Goal: Check status: Check status

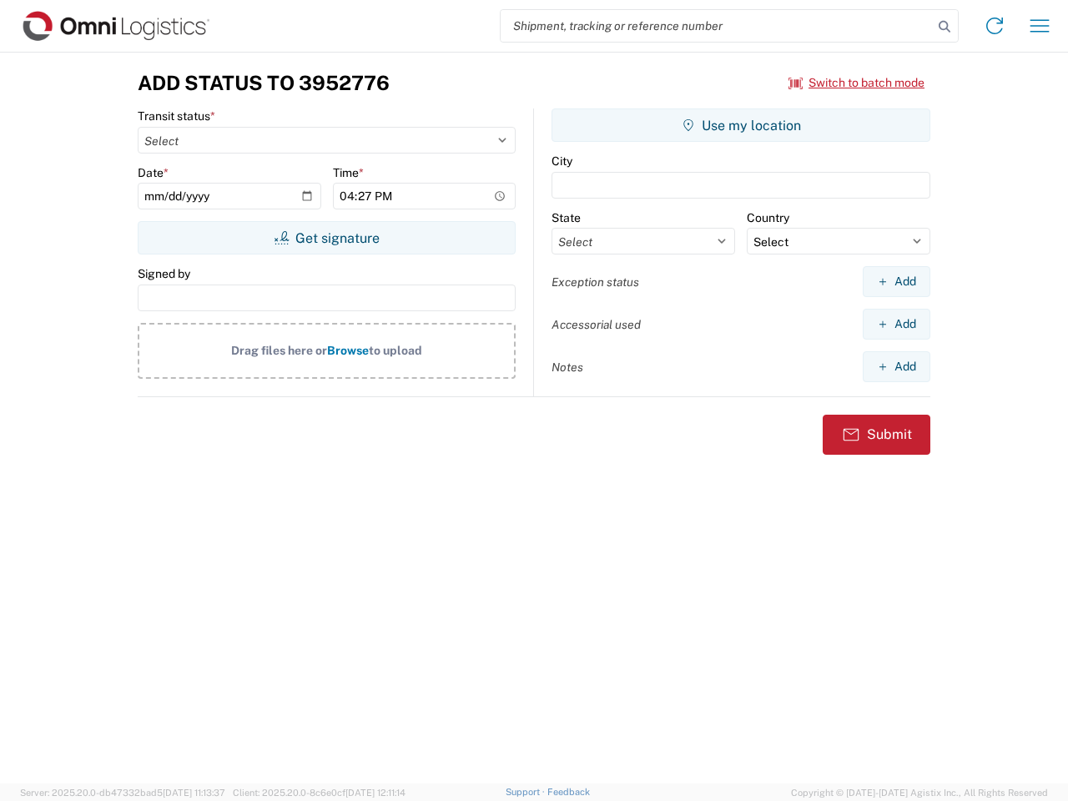
click at [716, 26] on input "search" at bounding box center [716, 26] width 432 height 32
click at [944, 27] on icon at bounding box center [943, 26] width 23 height 23
click at [994, 26] on icon at bounding box center [994, 26] width 27 height 27
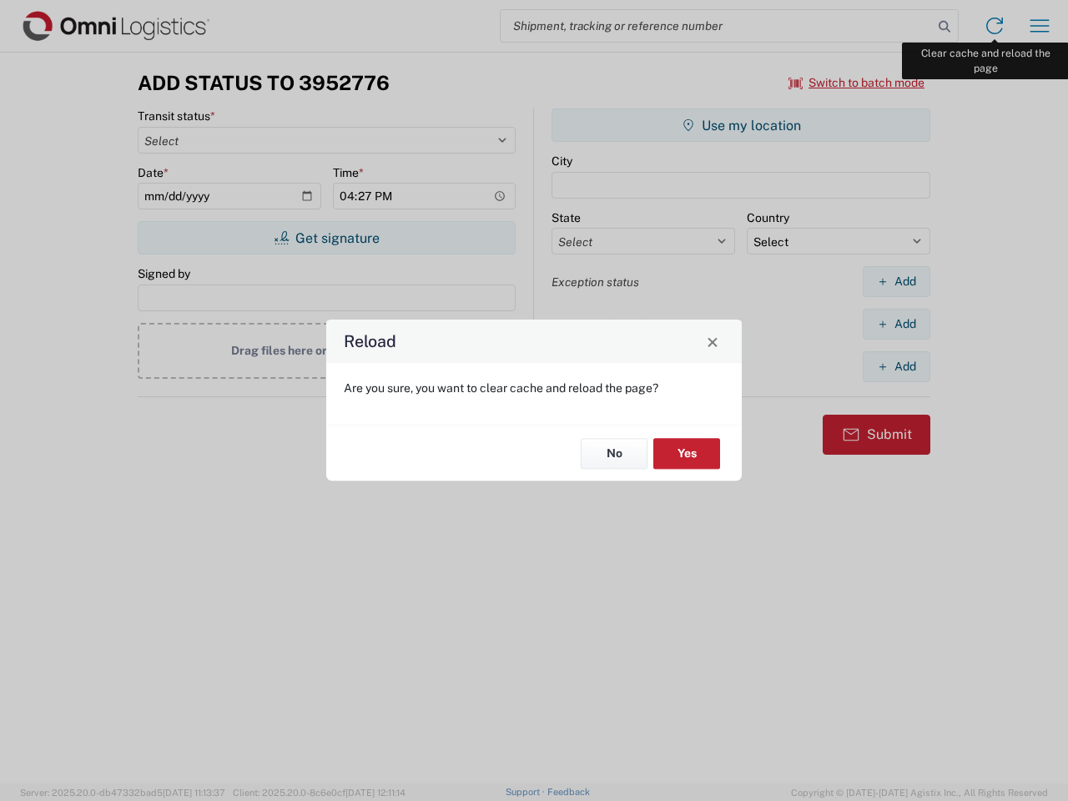
click at [1039, 26] on div "Reload Are you sure, you want to clear cache and reload the page? No Yes" at bounding box center [534, 400] width 1068 height 801
click at [857, 83] on div "Reload Are you sure, you want to clear cache and reload the page? No Yes" at bounding box center [534, 400] width 1068 height 801
click at [326, 238] on div "Reload Are you sure, you want to clear cache and reload the page? No Yes" at bounding box center [534, 400] width 1068 height 801
click at [741, 125] on div "Reload Are you sure, you want to clear cache and reload the page? No Yes" at bounding box center [534, 400] width 1068 height 801
click at [896, 281] on div "Reload Are you sure, you want to clear cache and reload the page? No Yes" at bounding box center [534, 400] width 1068 height 801
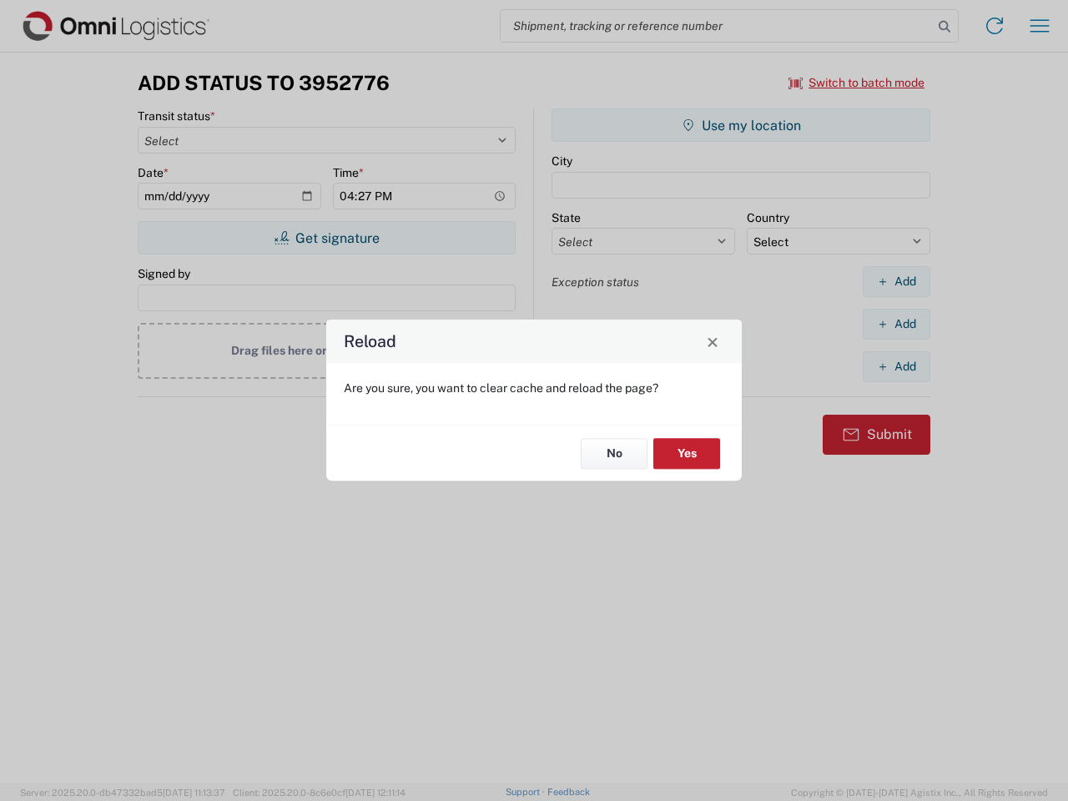
click at [896, 324] on div "Reload Are you sure, you want to clear cache and reload the page? No Yes" at bounding box center [534, 400] width 1068 height 801
click at [896, 366] on div "Reload Are you sure, you want to clear cache and reload the page? No Yes" at bounding box center [534, 400] width 1068 height 801
